Goal: Task Accomplishment & Management: Manage account settings

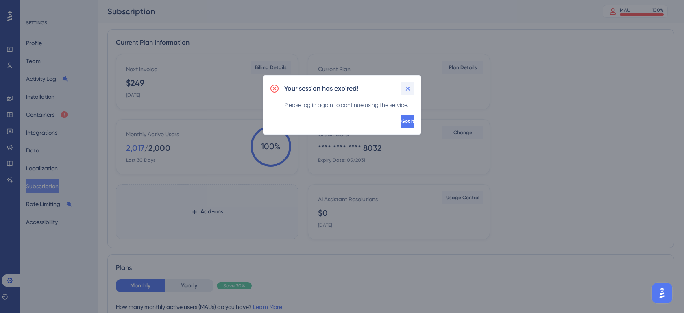
click at [404, 89] on icon at bounding box center [408, 89] width 8 height 8
